Goal: Transaction & Acquisition: Purchase product/service

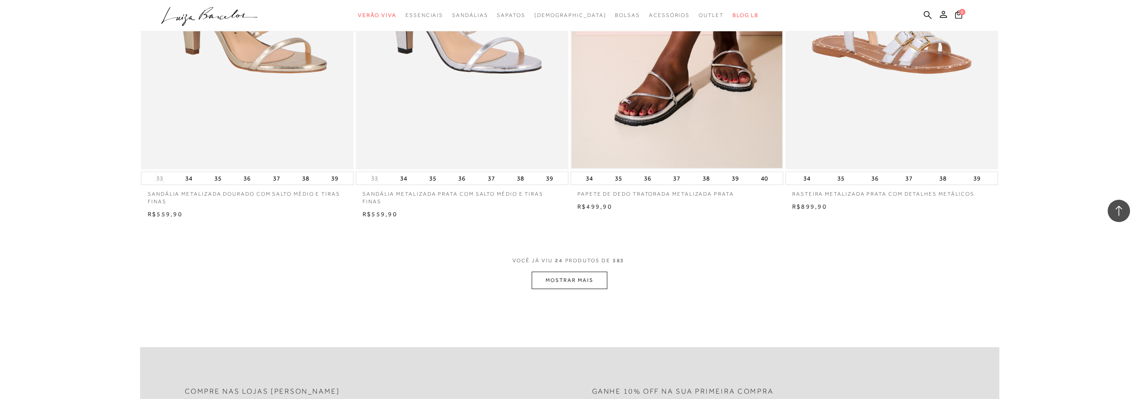
scroll to position [2103, 0]
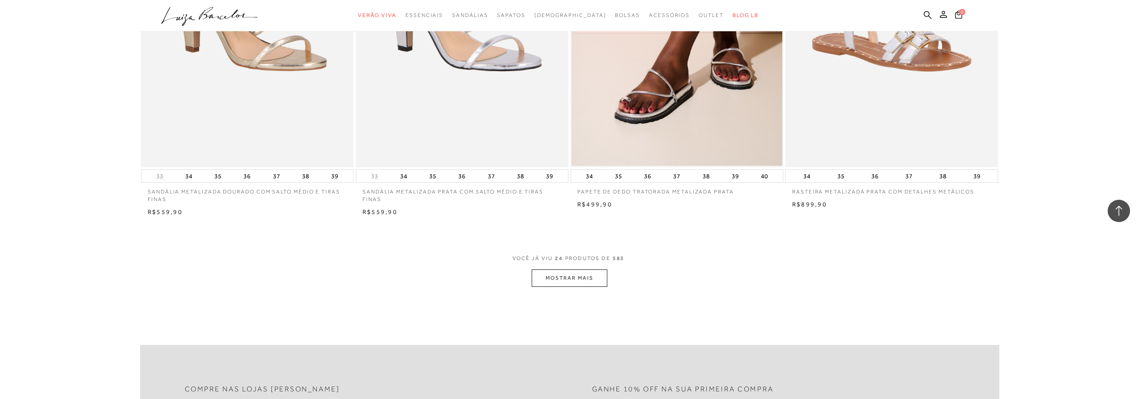
click at [598, 276] on button "MOSTRAR MAIS" at bounding box center [568, 278] width 75 height 17
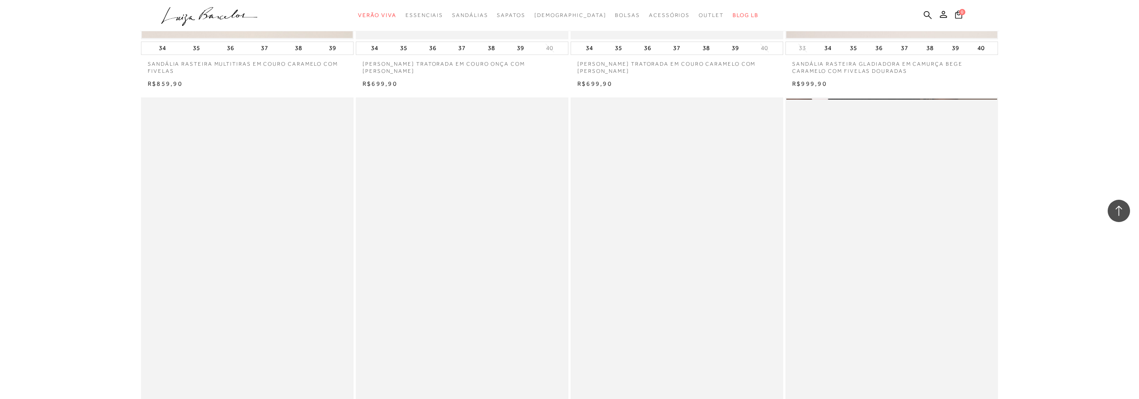
scroll to position [4295, 0]
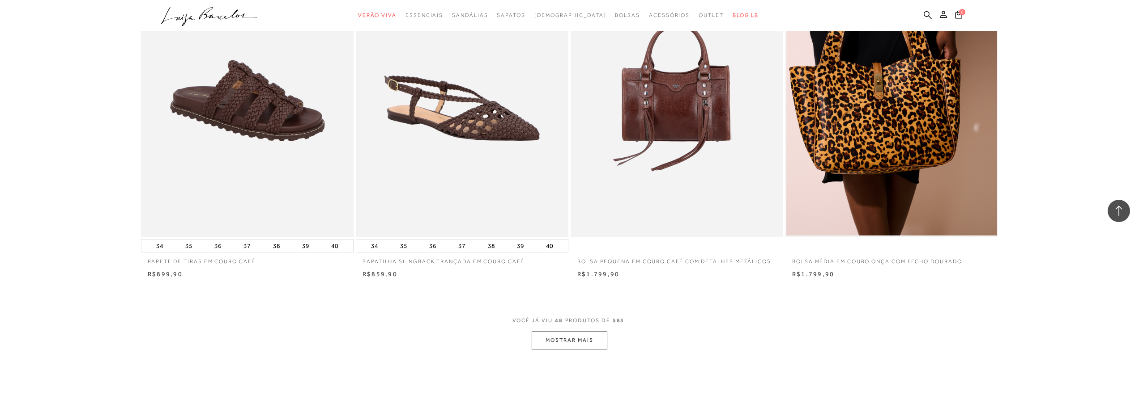
click at [585, 344] on button "MOSTRAR MAIS" at bounding box center [568, 340] width 75 height 17
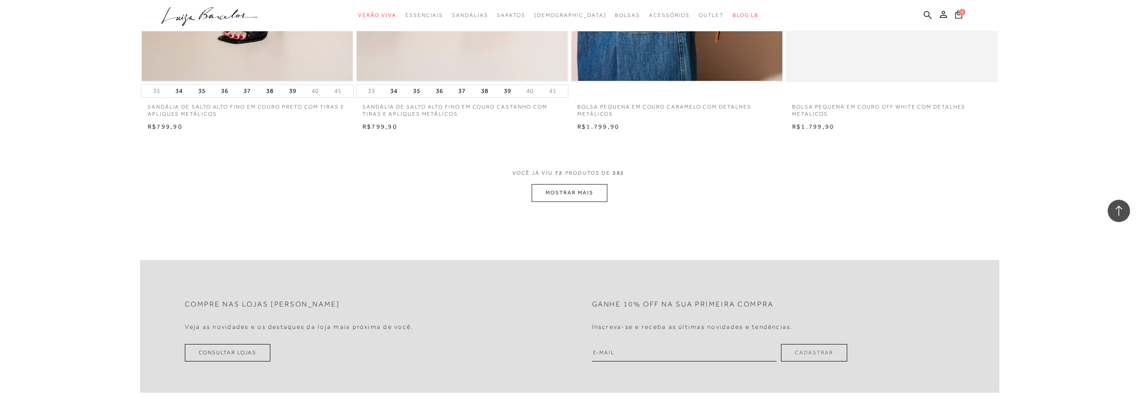
scroll to position [6710, 0]
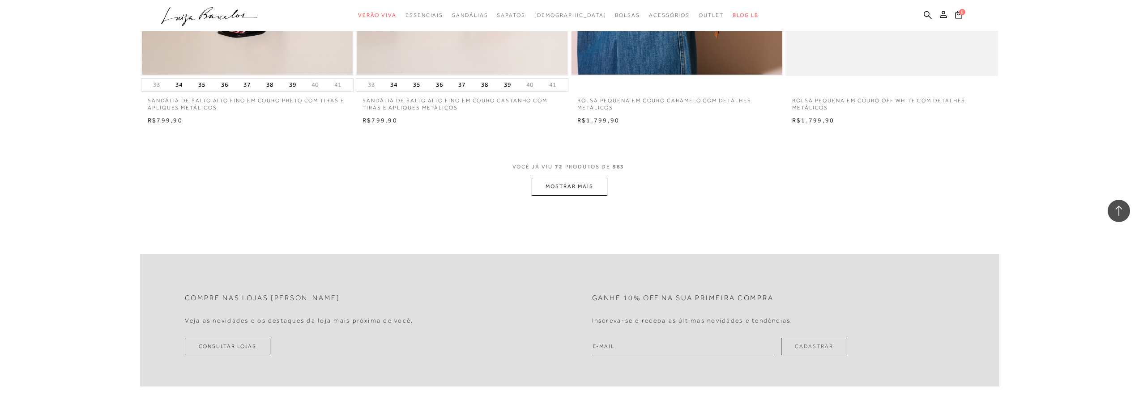
click at [549, 187] on button "MOSTRAR MAIS" at bounding box center [568, 186] width 75 height 17
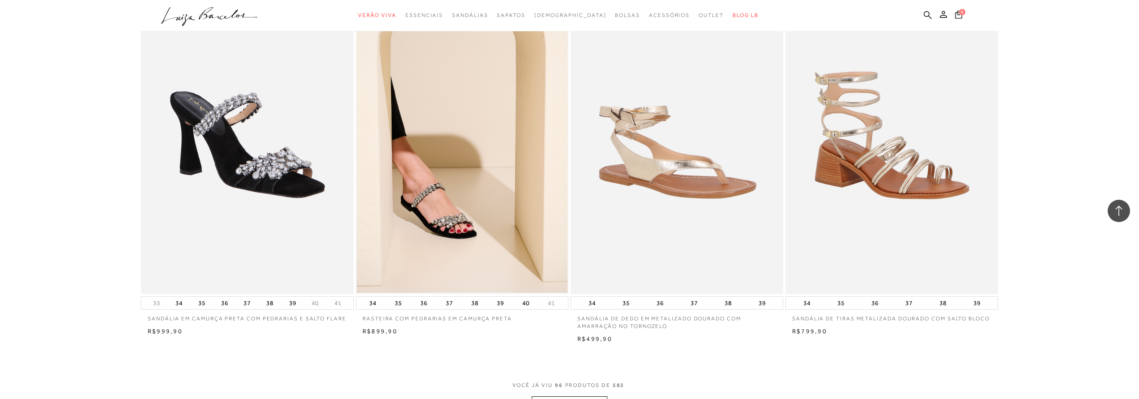
scroll to position [8902, 0]
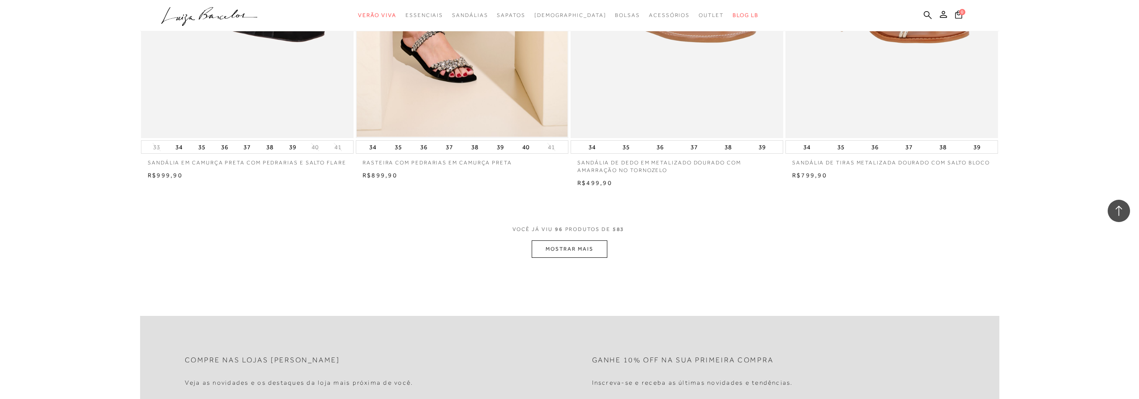
click at [594, 243] on button "MOSTRAR MAIS" at bounding box center [568, 249] width 75 height 17
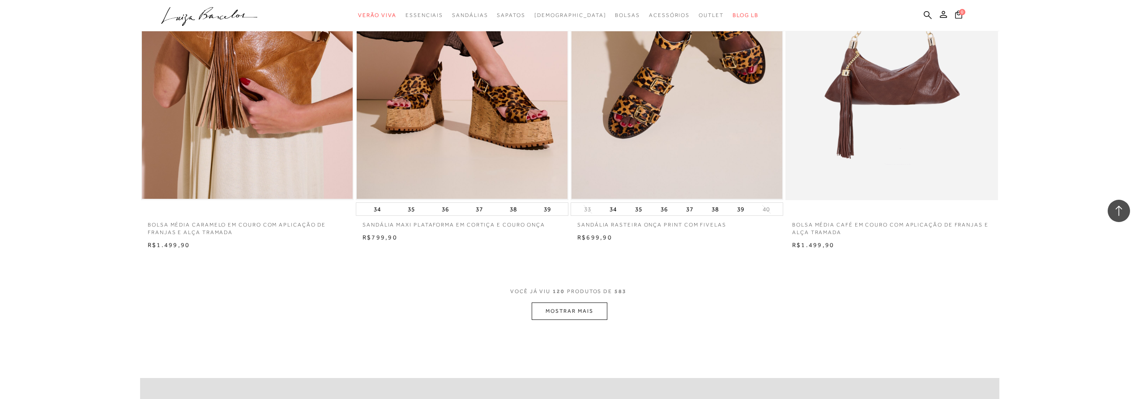
scroll to position [11139, 0]
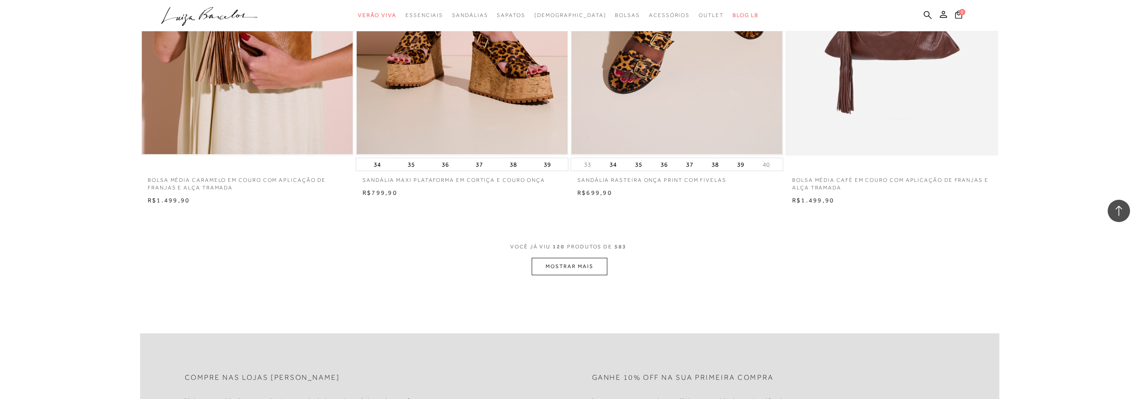
click at [578, 268] on button "MOSTRAR MAIS" at bounding box center [568, 266] width 75 height 17
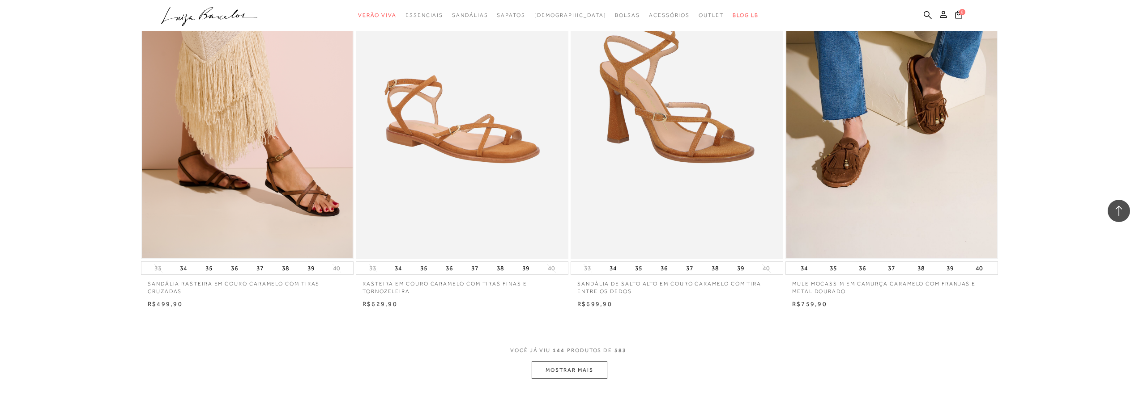
scroll to position [13376, 0]
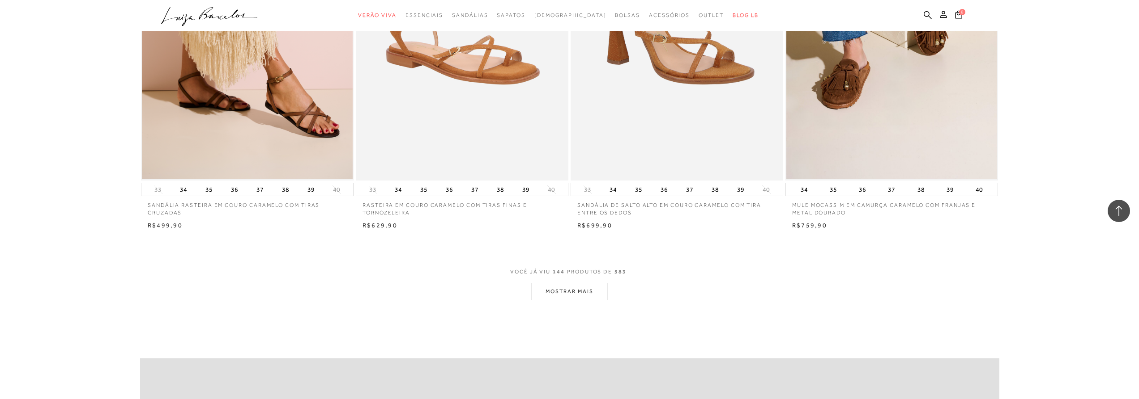
click at [551, 293] on button "MOSTRAR MAIS" at bounding box center [568, 291] width 75 height 17
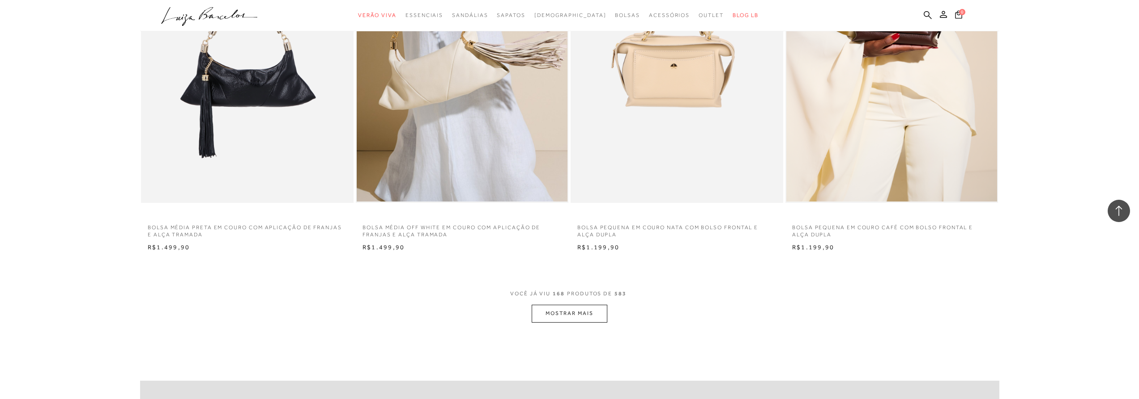
scroll to position [15657, 0]
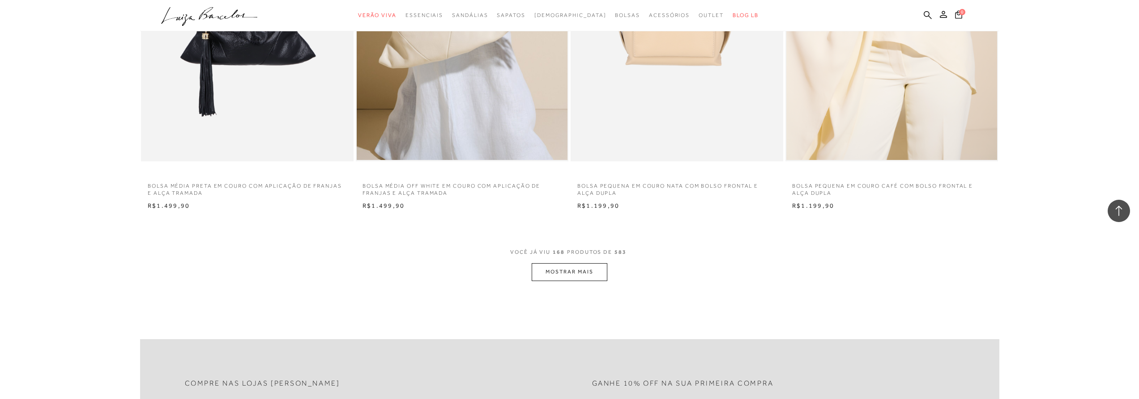
click at [574, 279] on button "MOSTRAR MAIS" at bounding box center [568, 271] width 75 height 17
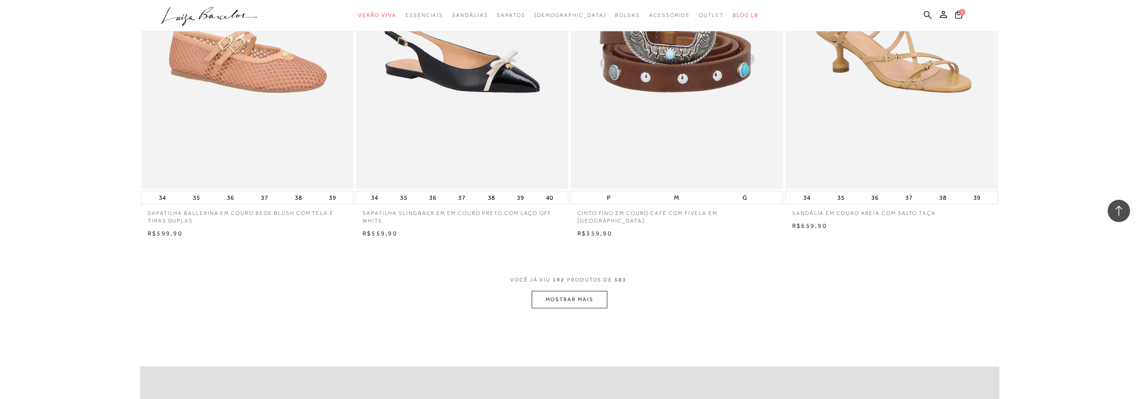
scroll to position [17760, 0]
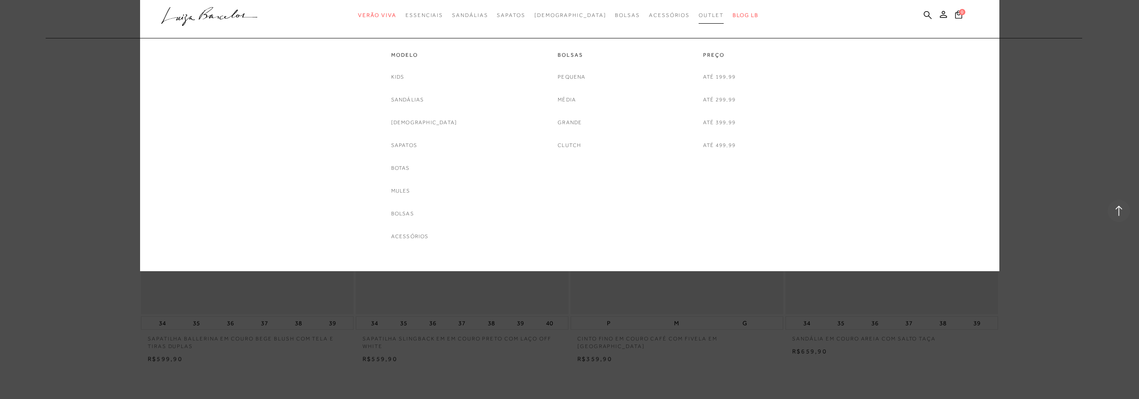
click at [698, 17] on span "Outlet" at bounding box center [710, 15] width 25 height 6
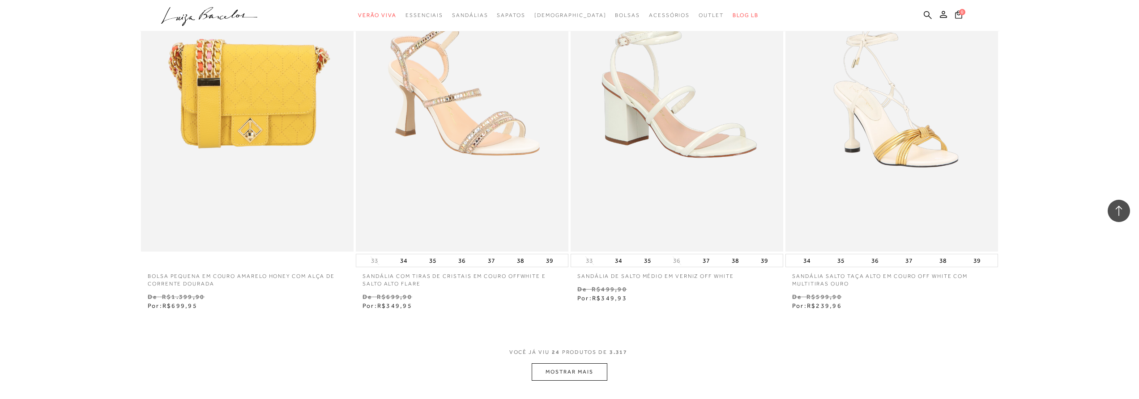
scroll to position [2192, 0]
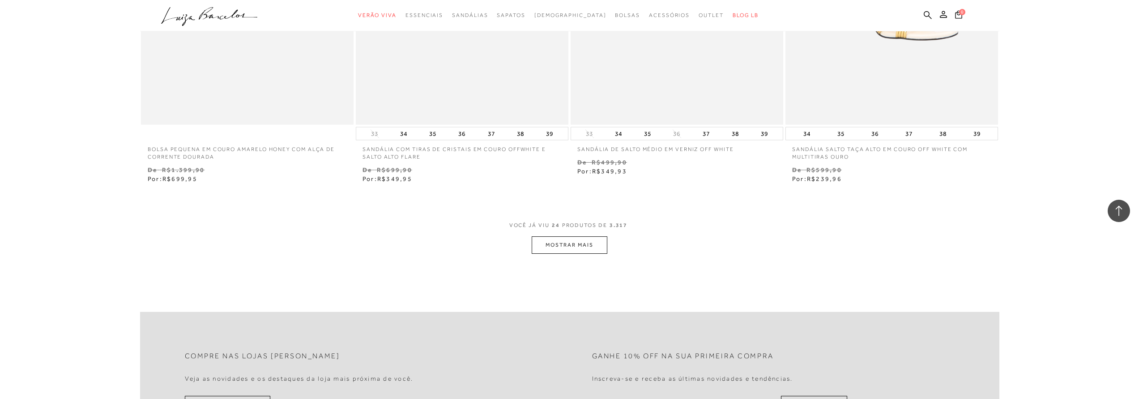
click at [588, 242] on button "MOSTRAR MAIS" at bounding box center [568, 245] width 75 height 17
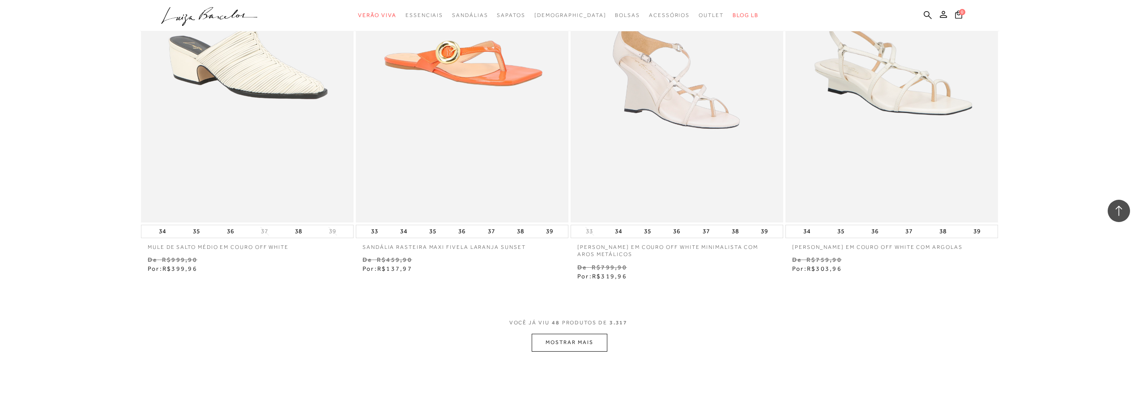
scroll to position [4474, 0]
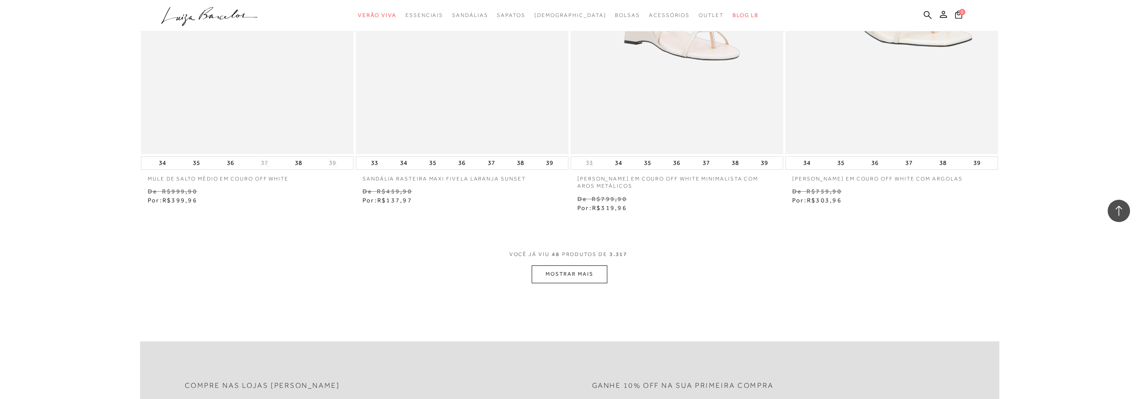
click at [568, 273] on button "MOSTRAR MAIS" at bounding box center [568, 274] width 75 height 17
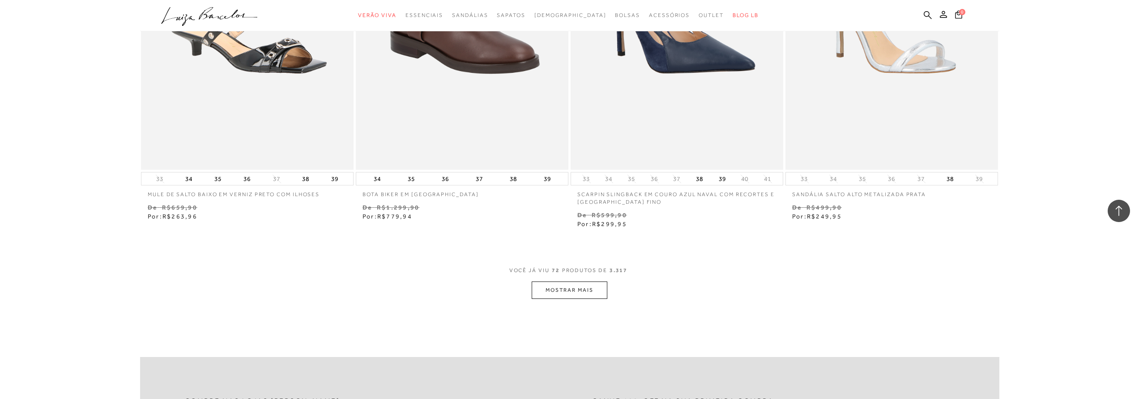
scroll to position [6755, 0]
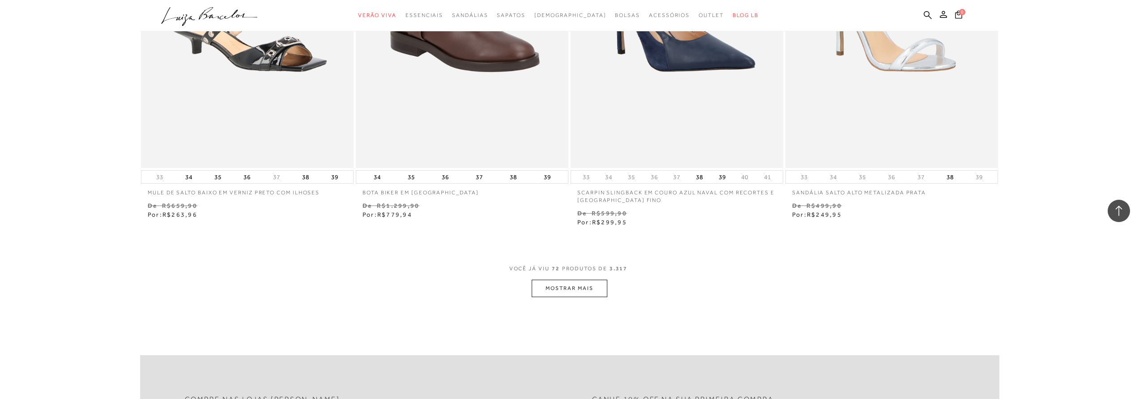
click at [579, 289] on button "MOSTRAR MAIS" at bounding box center [568, 288] width 75 height 17
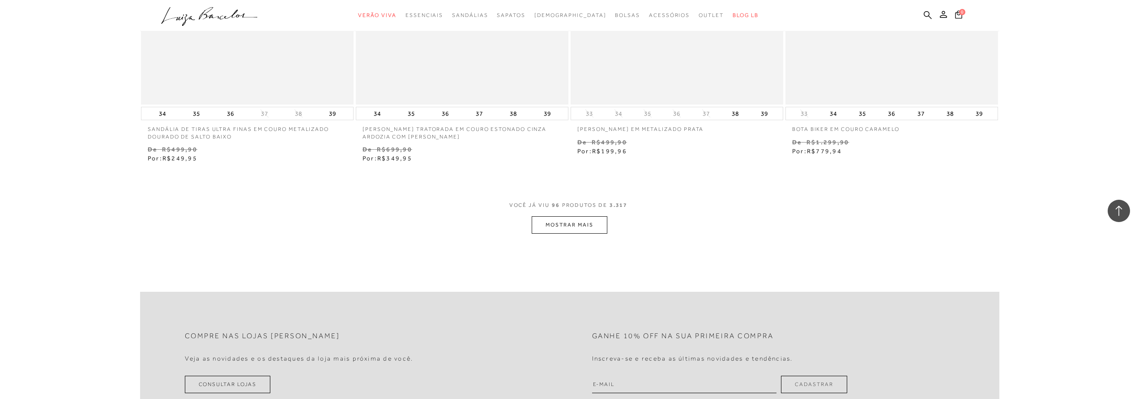
scroll to position [9126, 0]
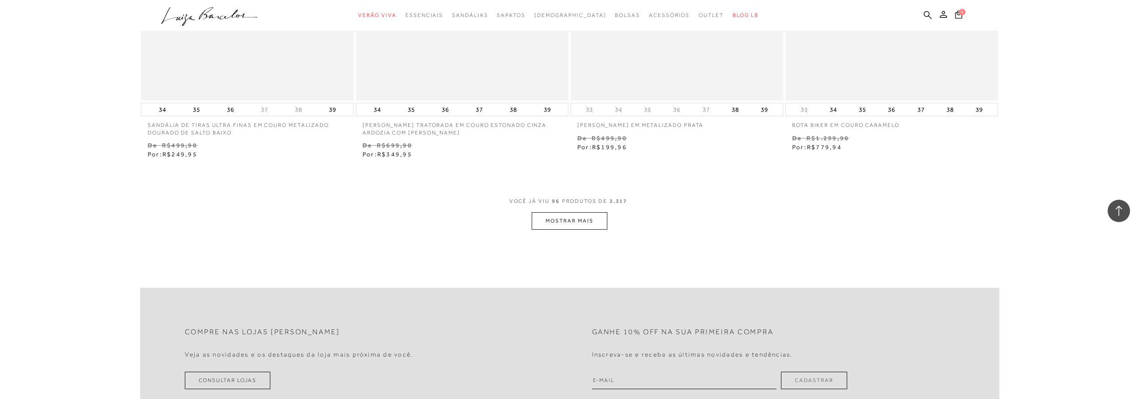
click at [571, 216] on button "MOSTRAR MAIS" at bounding box center [568, 220] width 75 height 17
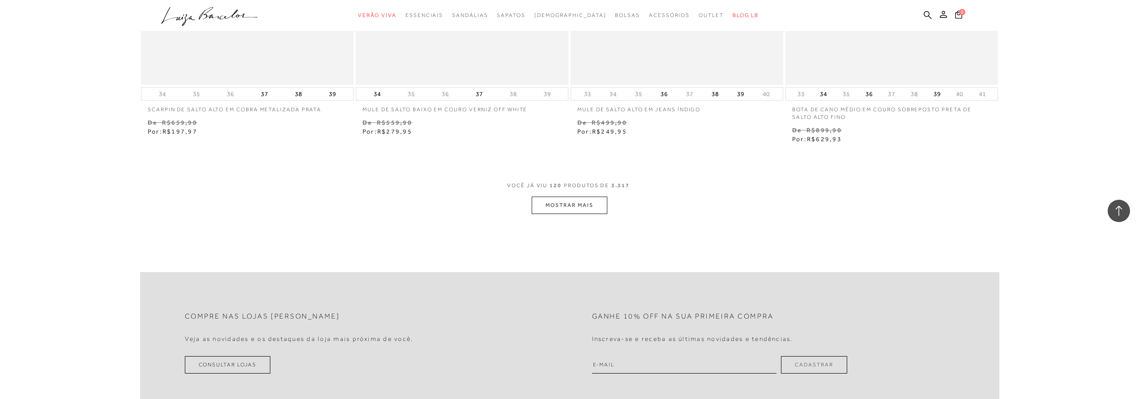
click at [580, 205] on button "MOSTRAR MAIS" at bounding box center [568, 205] width 75 height 17
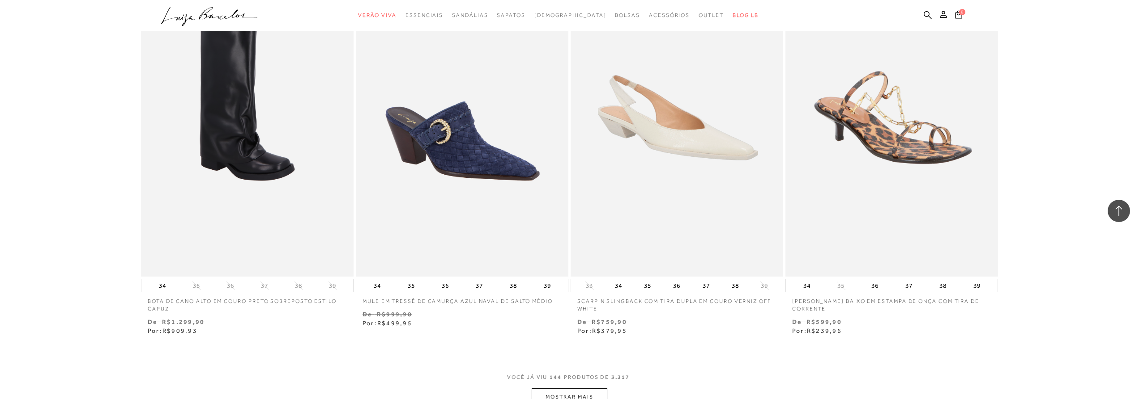
scroll to position [13734, 0]
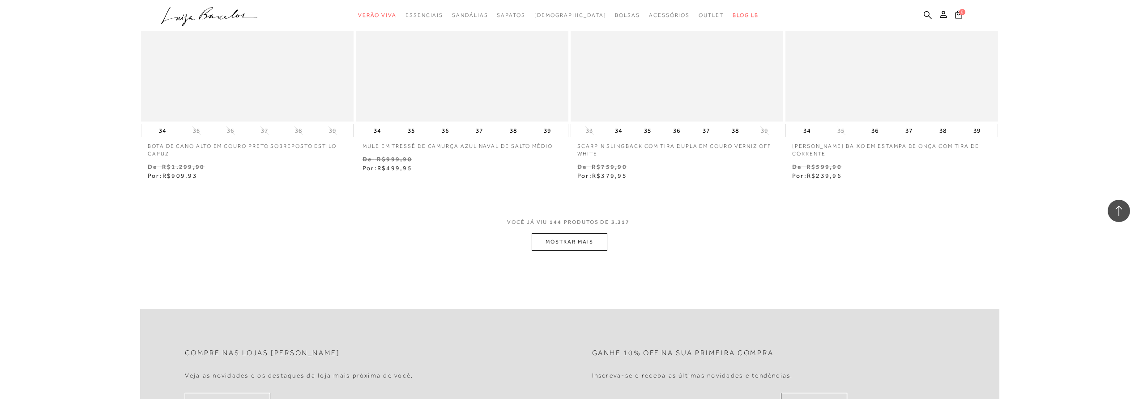
click at [591, 246] on button "MOSTRAR MAIS" at bounding box center [568, 242] width 75 height 17
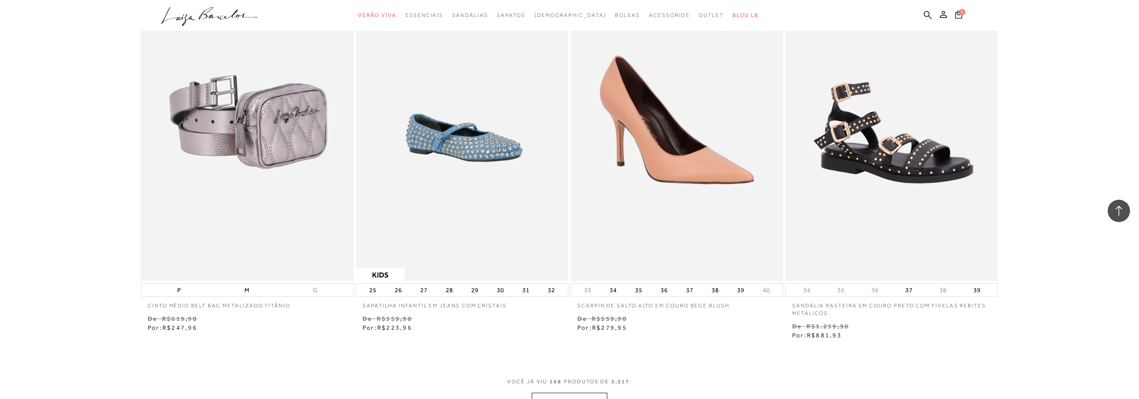
scroll to position [16015, 0]
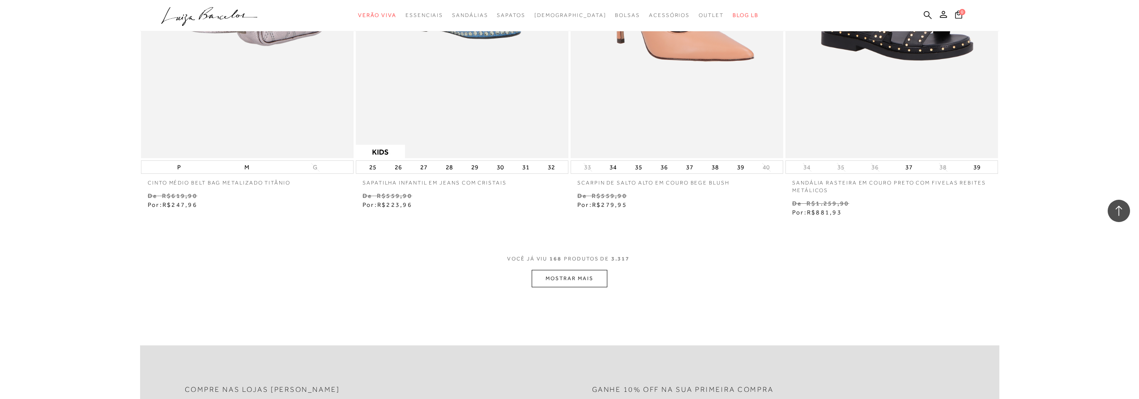
click at [585, 282] on button "MOSTRAR MAIS" at bounding box center [568, 278] width 75 height 17
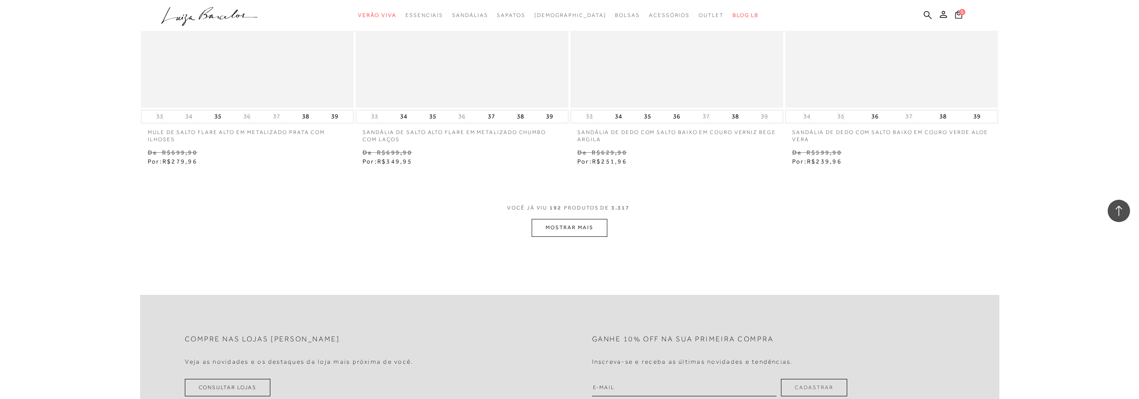
scroll to position [18386, 0]
click at [571, 226] on button "MOSTRAR MAIS" at bounding box center [568, 225] width 75 height 17
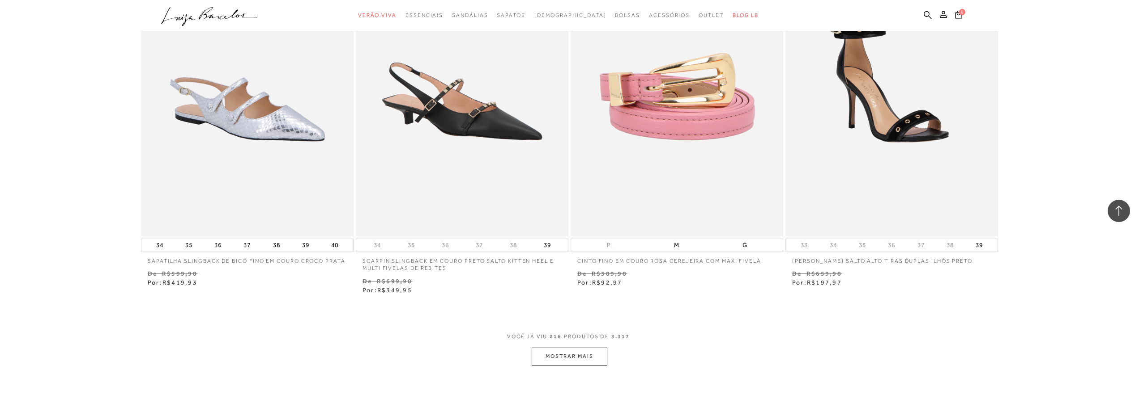
scroll to position [20578, 0]
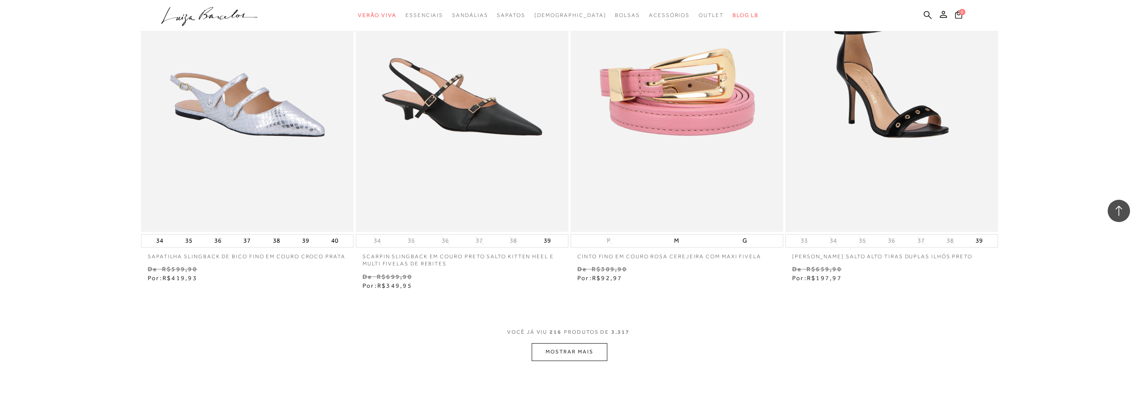
click at [546, 348] on button "MOSTRAR MAIS" at bounding box center [568, 352] width 75 height 17
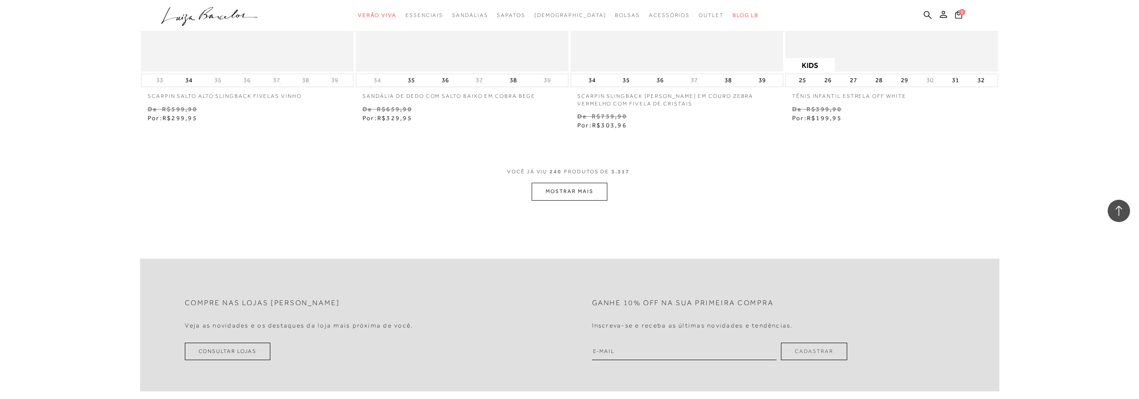
scroll to position [23128, 0]
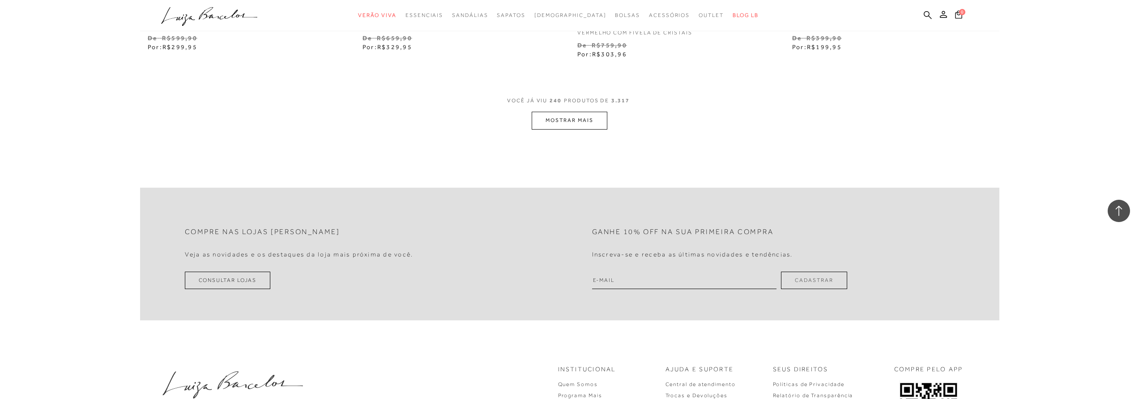
click at [576, 112] on button "MOSTRAR MAIS" at bounding box center [568, 120] width 75 height 17
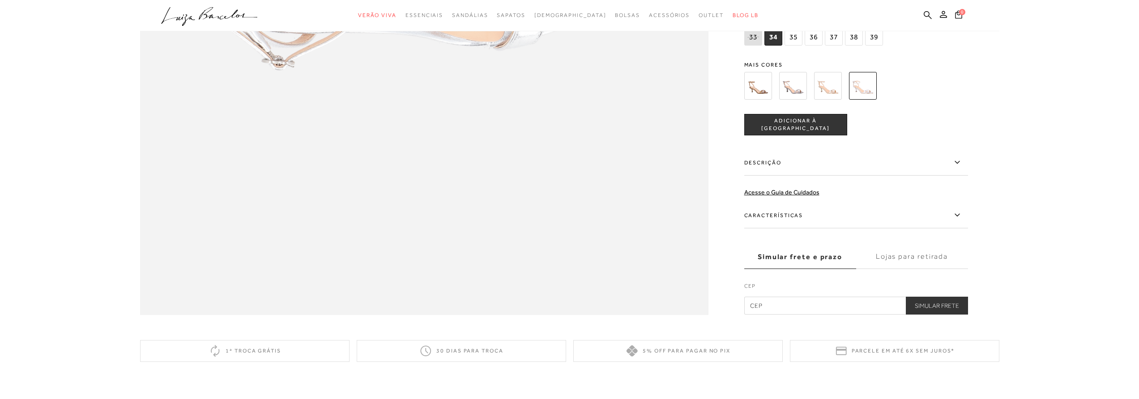
scroll to position [1297, 0]
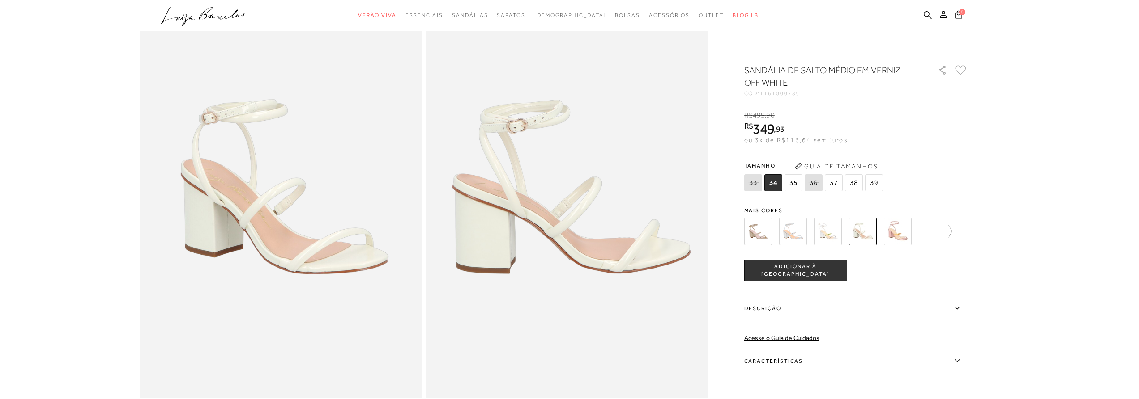
scroll to position [89, 0]
click at [962, 305] on label "Descrição" at bounding box center [856, 309] width 224 height 26
click at [0, 0] on input "Descrição" at bounding box center [0, 0] width 0 height 0
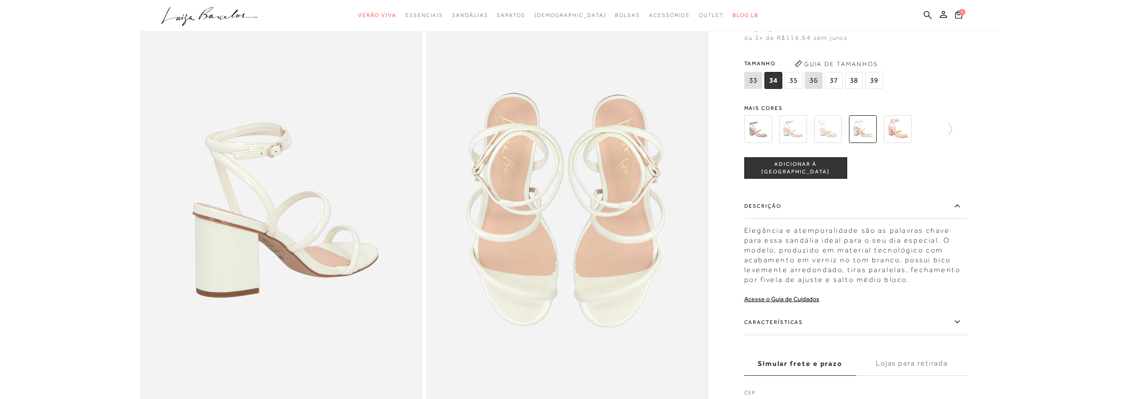
scroll to position [626, 0]
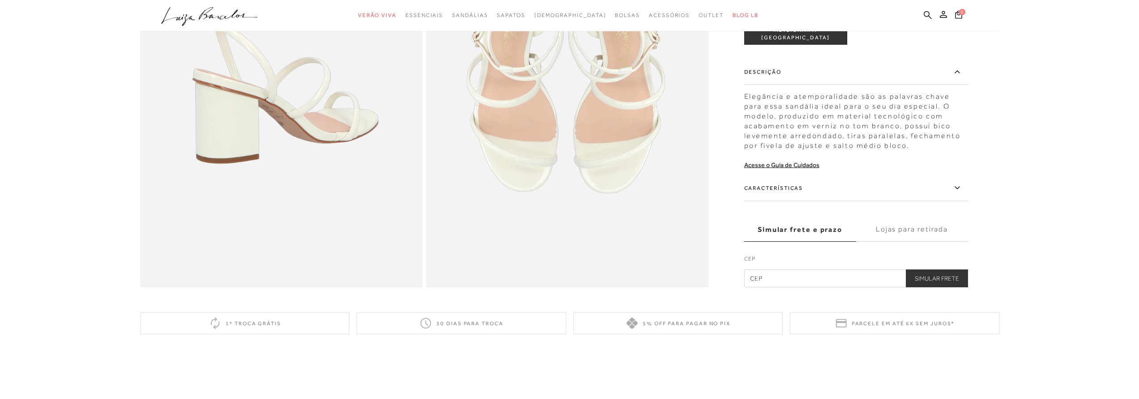
click at [956, 188] on icon at bounding box center [956, 188] width 5 height 3
click at [0, 0] on input "Características" at bounding box center [0, 0] width 0 height 0
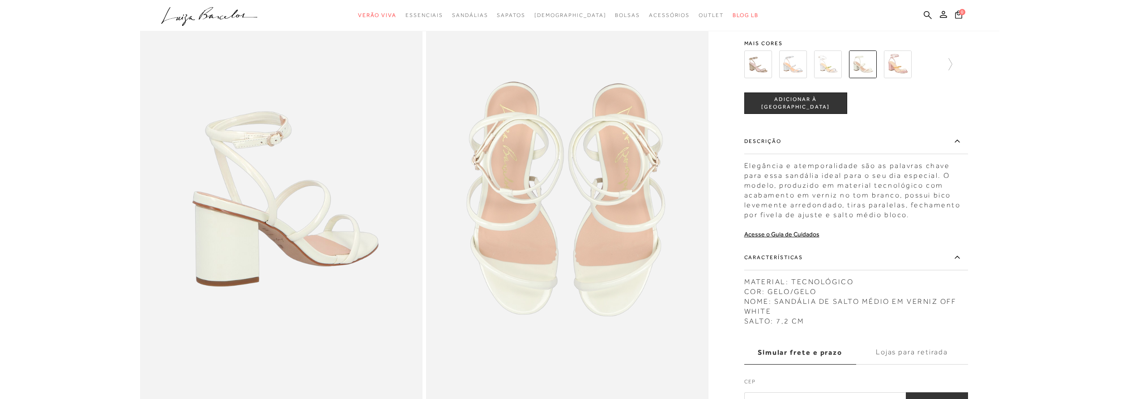
scroll to position [447, 0]
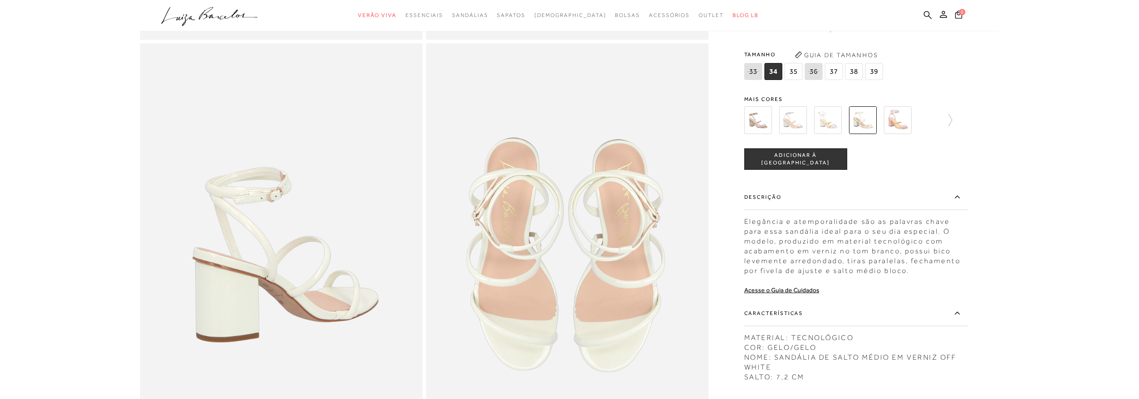
click at [833, 77] on span "37" at bounding box center [833, 71] width 18 height 17
click at [800, 167] on button "ADICIONAR À SACOLA" at bounding box center [795, 159] width 103 height 21
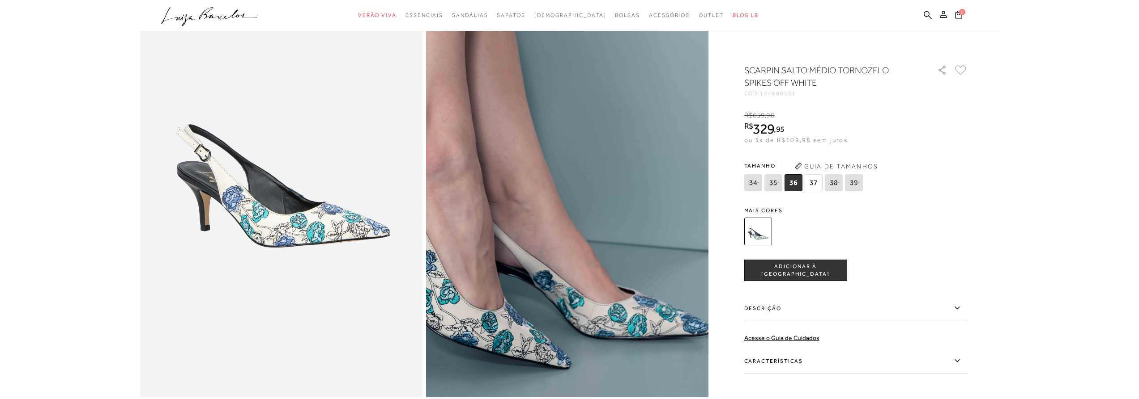
click at [556, 309] on img at bounding box center [578, 62] width 565 height 847
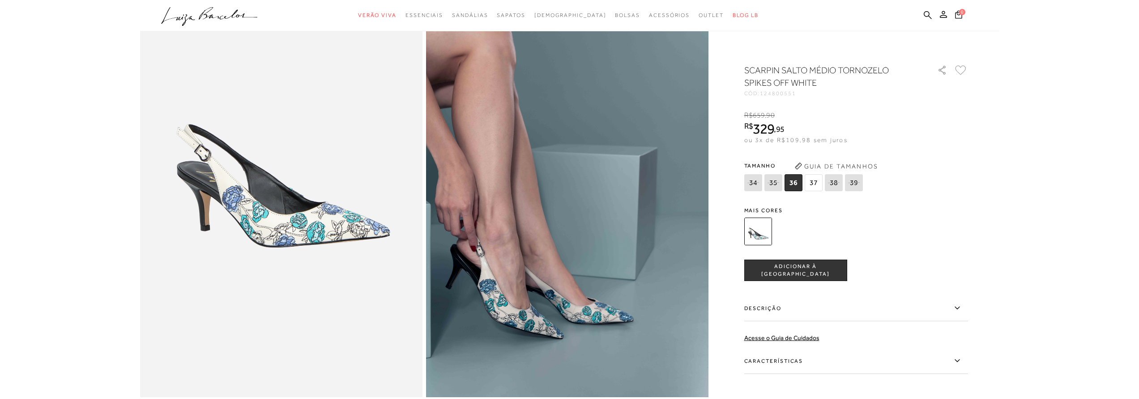
click at [120, 260] on body "Página de detalhes do produto de SCARPIN SALTO MÉDIO TORNOZELO SPIKES OFF WHITE…" at bounding box center [569, 110] width 1139 height 399
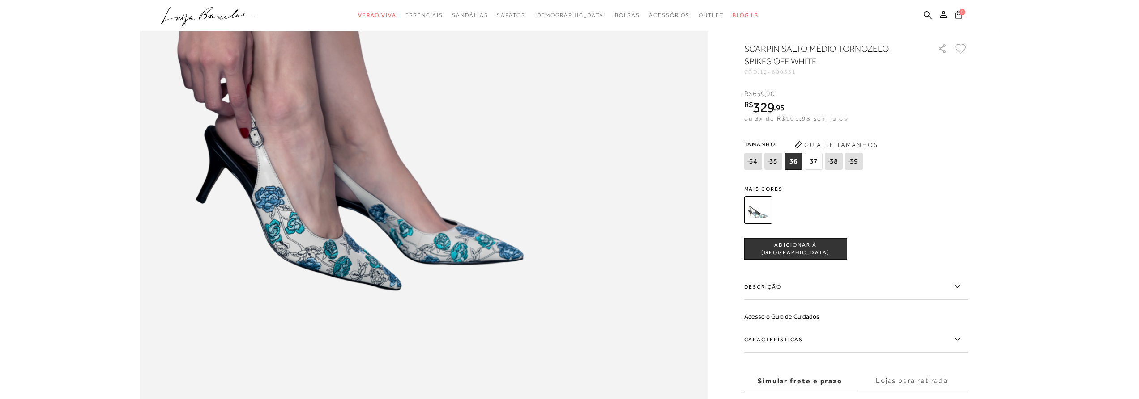
scroll to position [1074, 0]
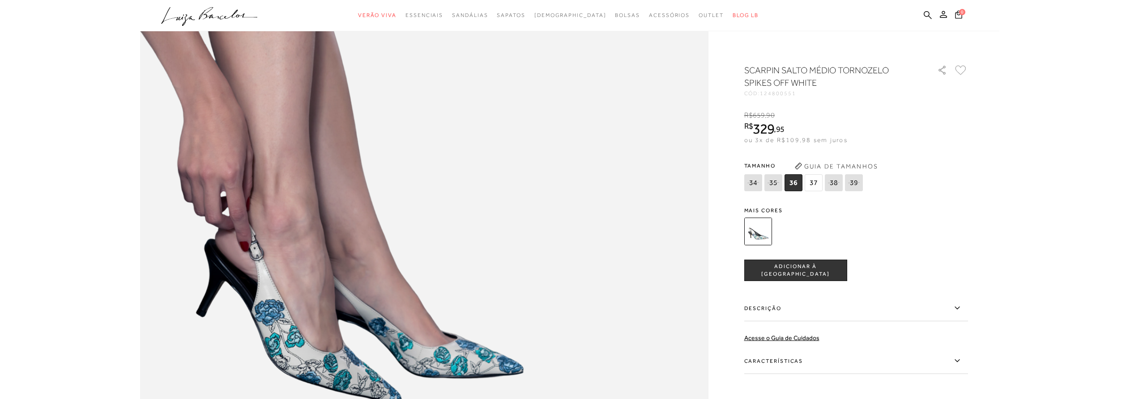
click at [808, 184] on span "37" at bounding box center [813, 182] width 18 height 17
click at [794, 269] on span "ADICIONAR À [GEOGRAPHIC_DATA]" at bounding box center [795, 271] width 102 height 16
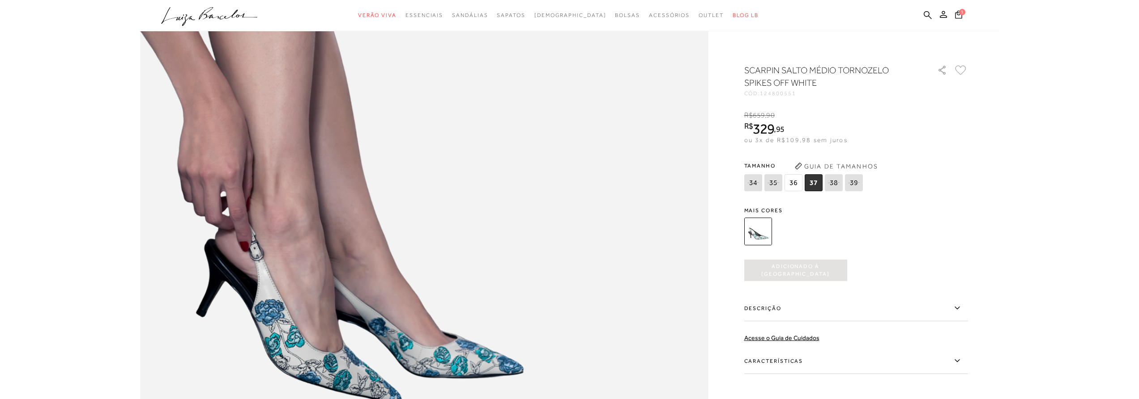
scroll to position [0, 0]
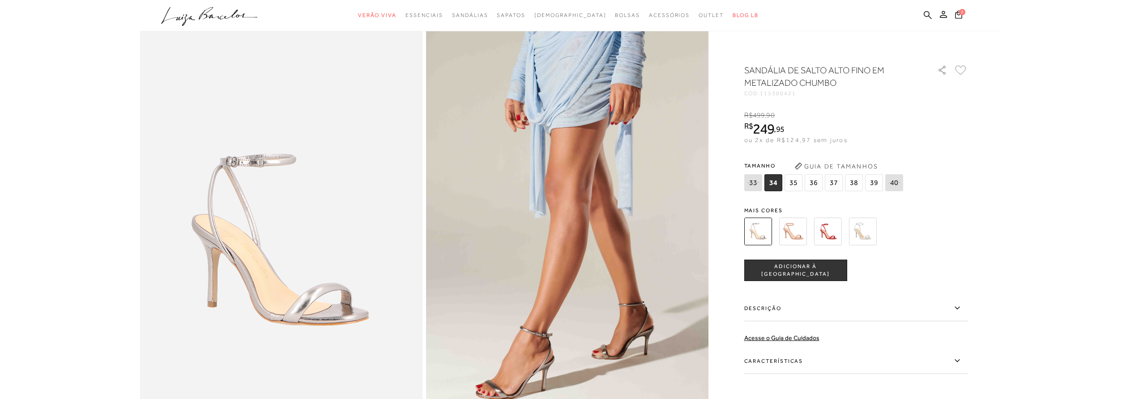
scroll to position [89, 0]
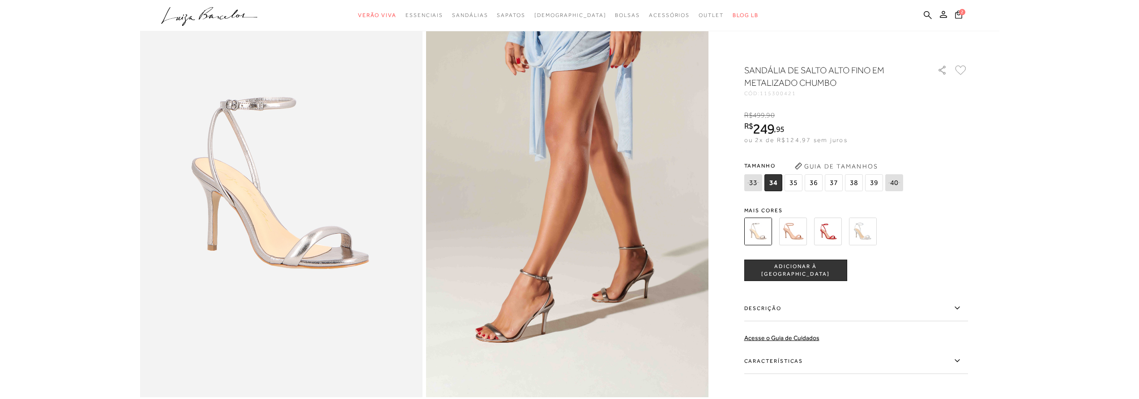
click at [793, 239] on img at bounding box center [793, 232] width 28 height 28
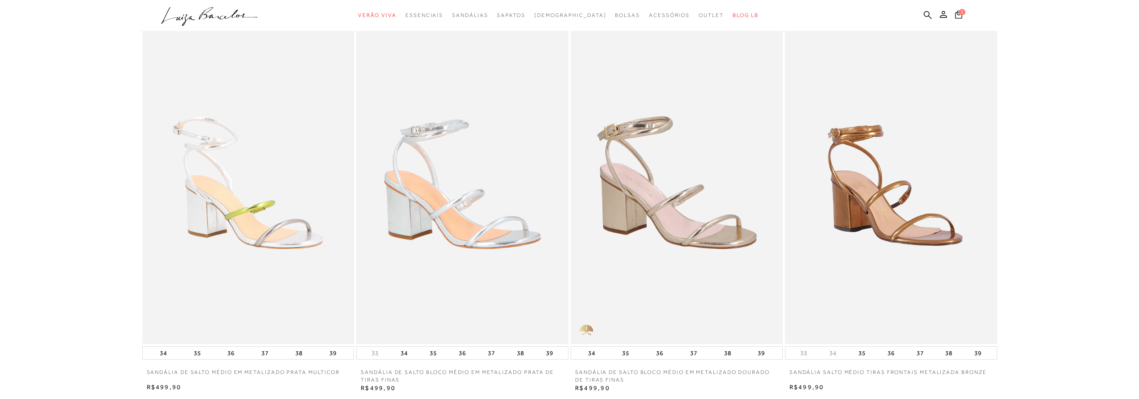
scroll to position [1745, 0]
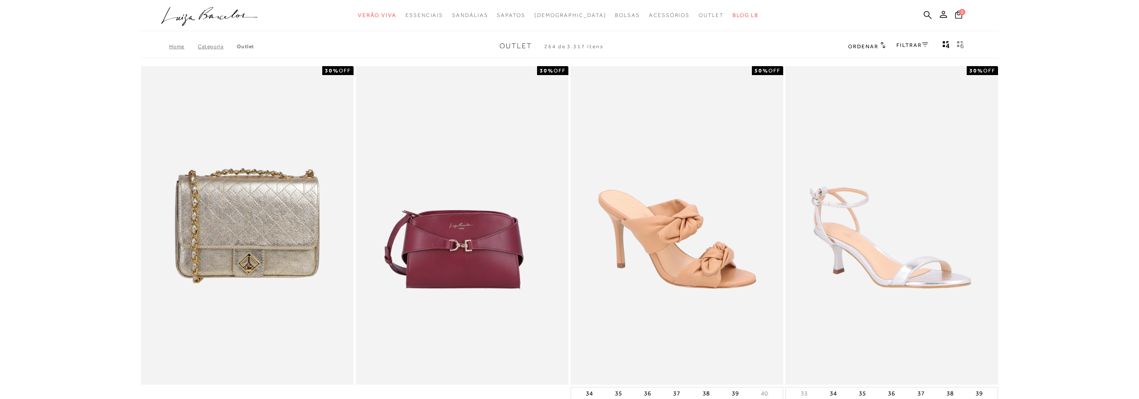
click at [915, 44] on link "FILTRAR" at bounding box center [911, 45] width 31 height 6
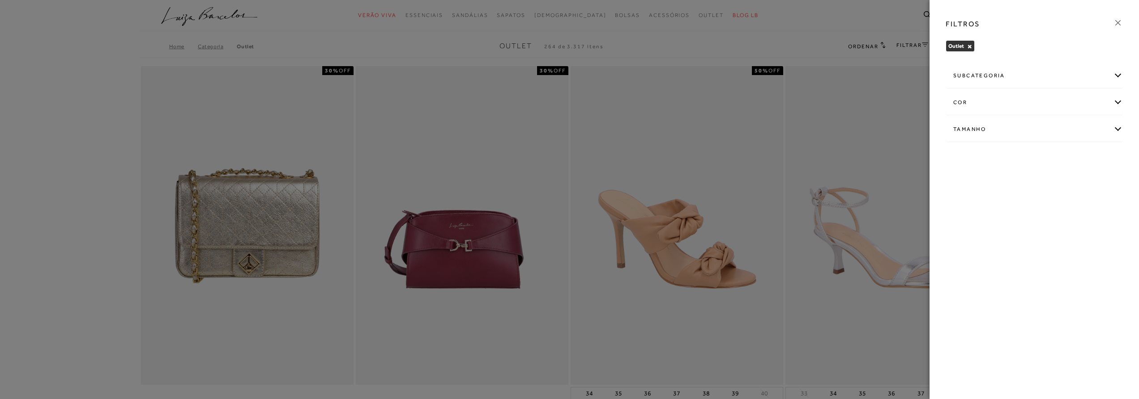
click at [990, 76] on div "subcategoria" at bounding box center [1034, 76] width 176 height 24
click at [960, 100] on span "Bolsas" at bounding box center [961, 100] width 16 height 7
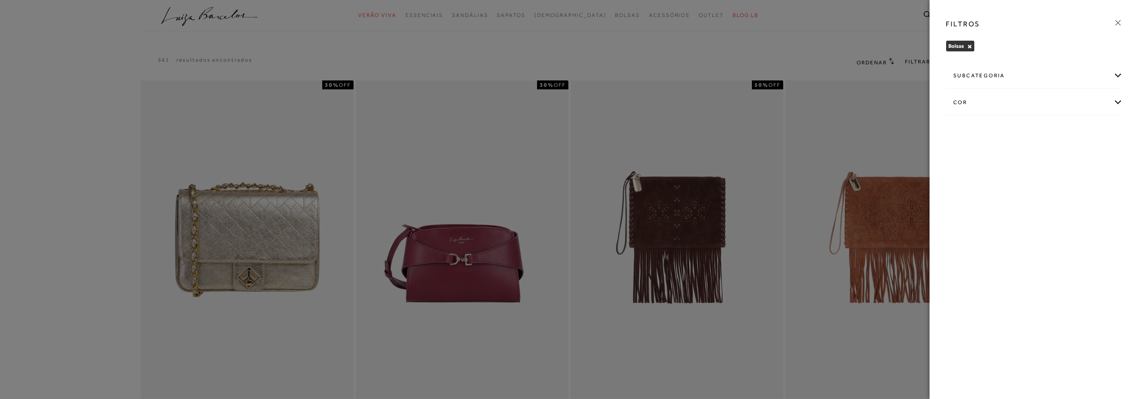
click at [81, 204] on div at bounding box center [569, 199] width 1139 height 399
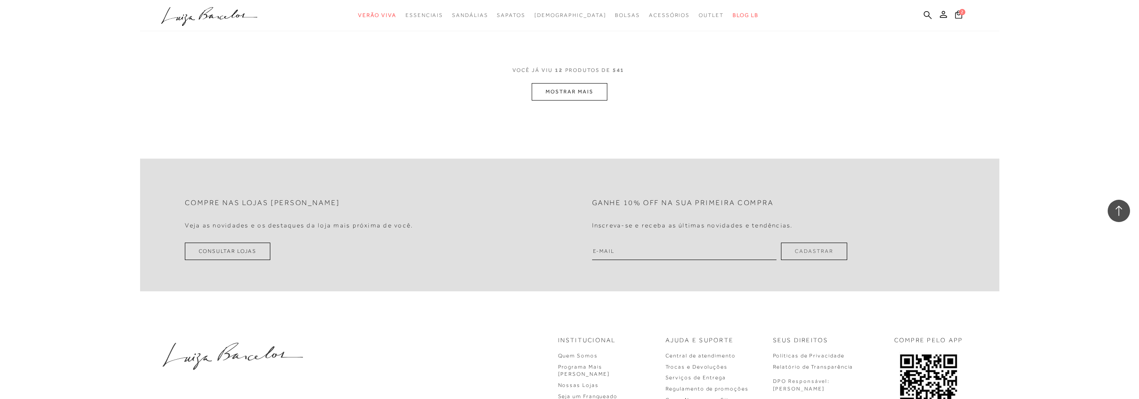
scroll to position [1118, 0]
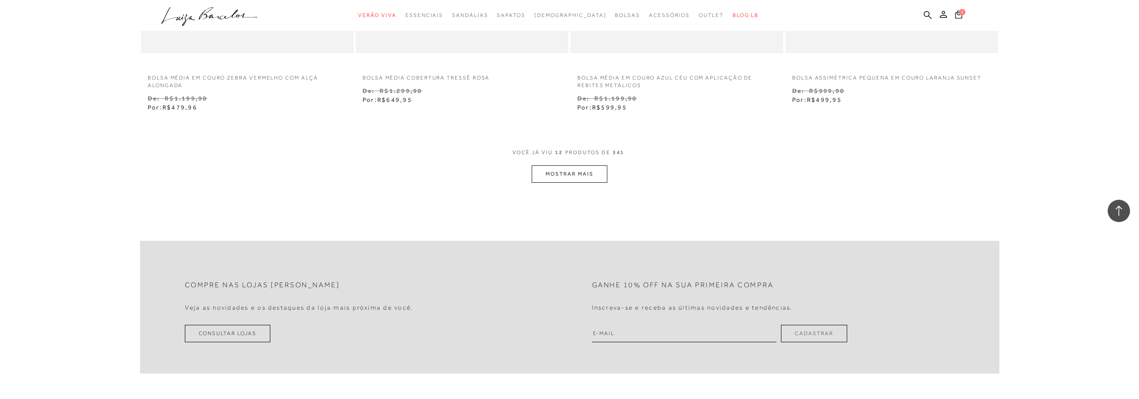
click at [548, 176] on button "MOSTRAR MAIS" at bounding box center [568, 174] width 75 height 17
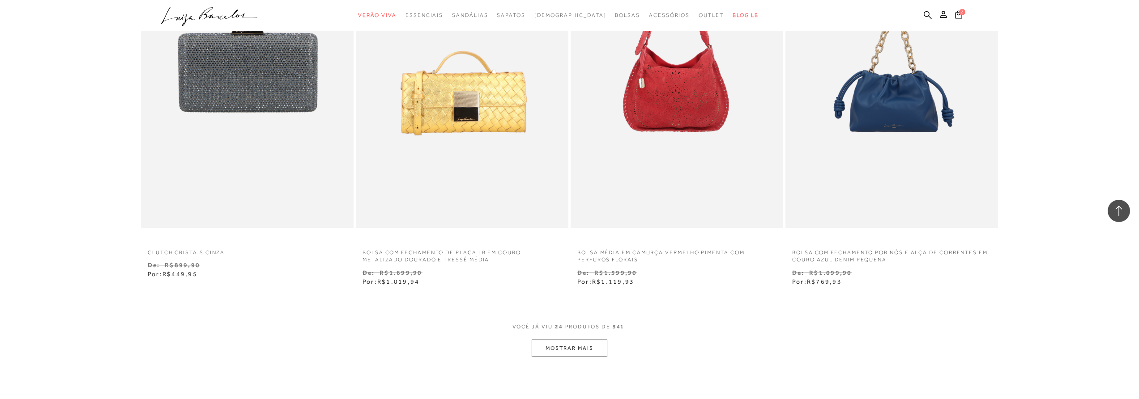
scroll to position [2237, 0]
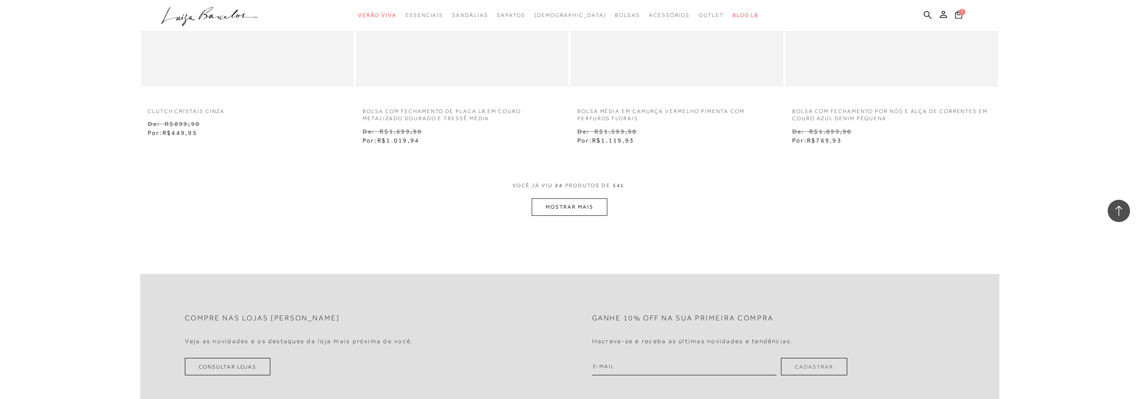
click at [566, 211] on button "MOSTRAR MAIS" at bounding box center [568, 207] width 75 height 17
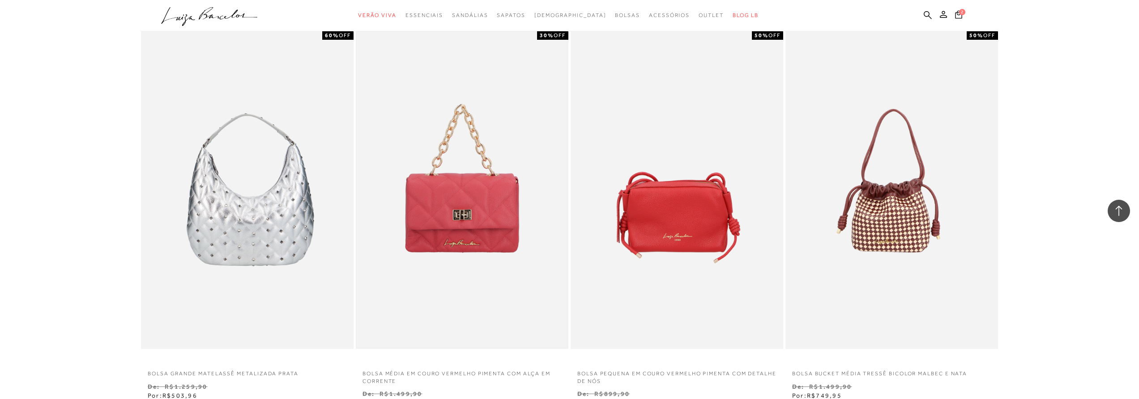
scroll to position [3131, 0]
